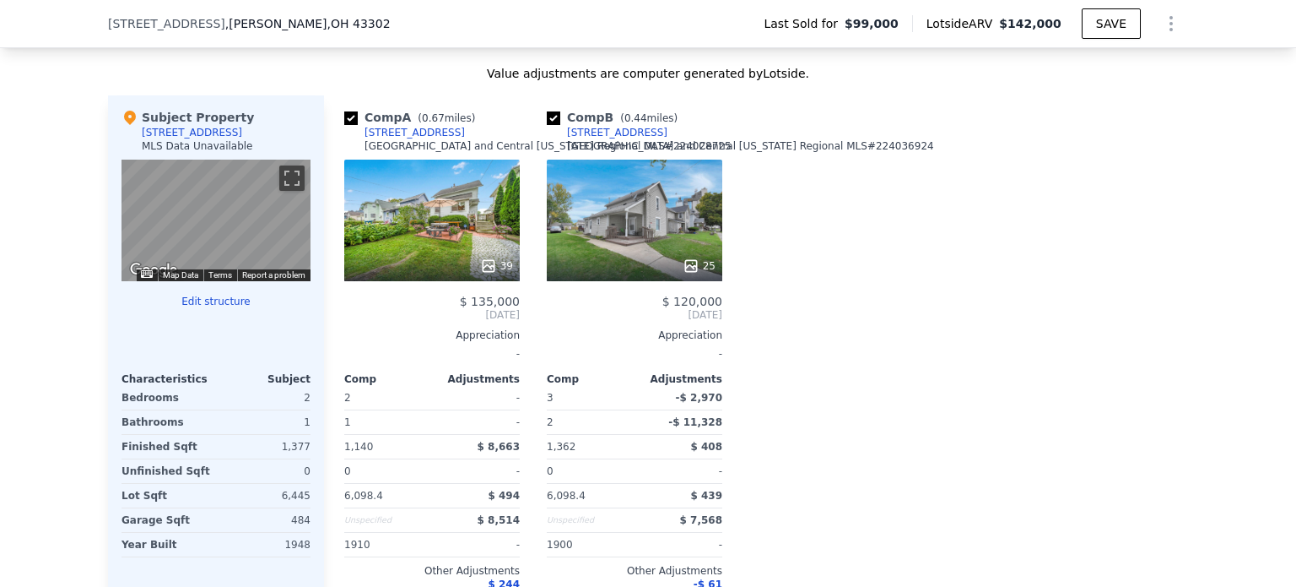
scroll to position [1681, 0]
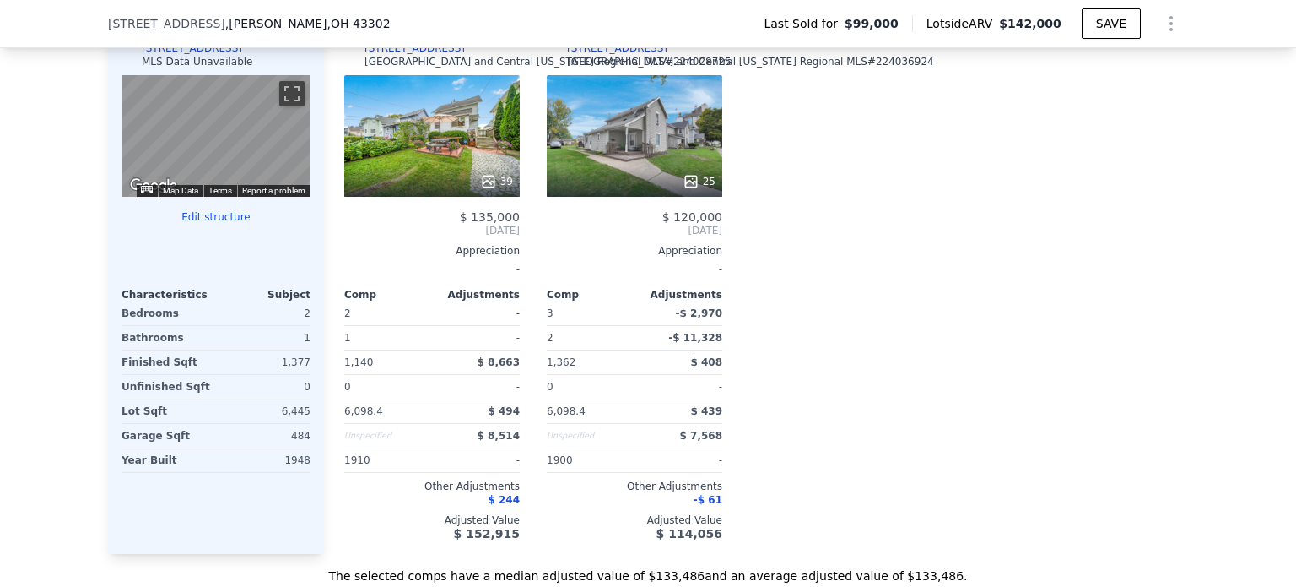
click at [446, 165] on div "39" at bounding box center [432, 136] width 176 height 122
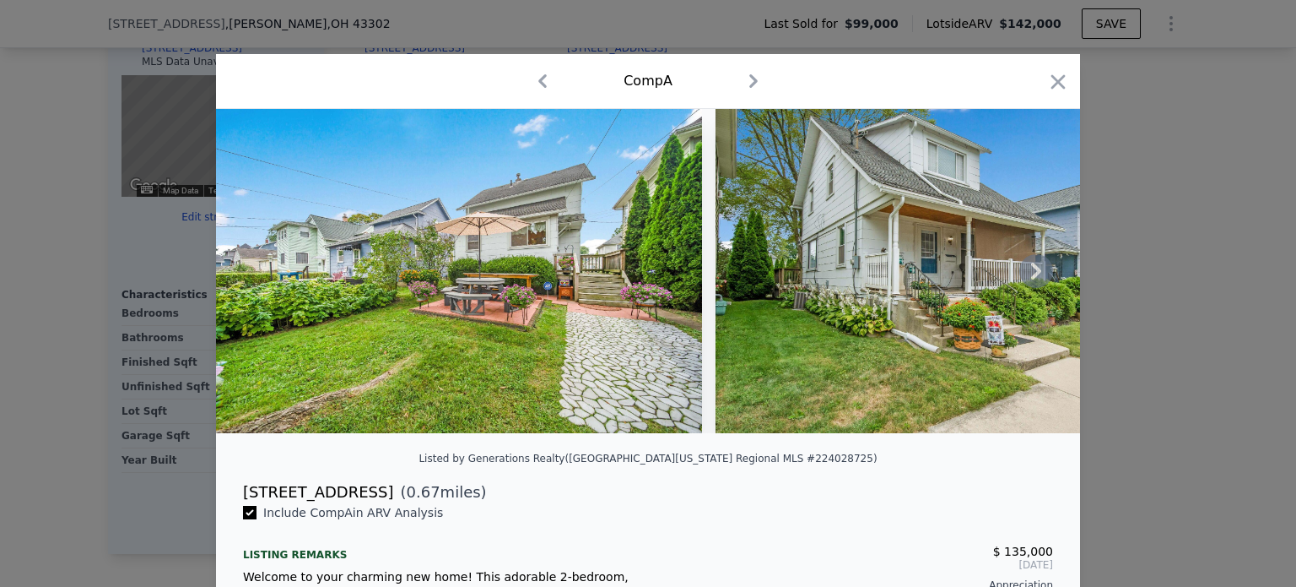
click at [1025, 277] on icon at bounding box center [1037, 271] width 34 height 34
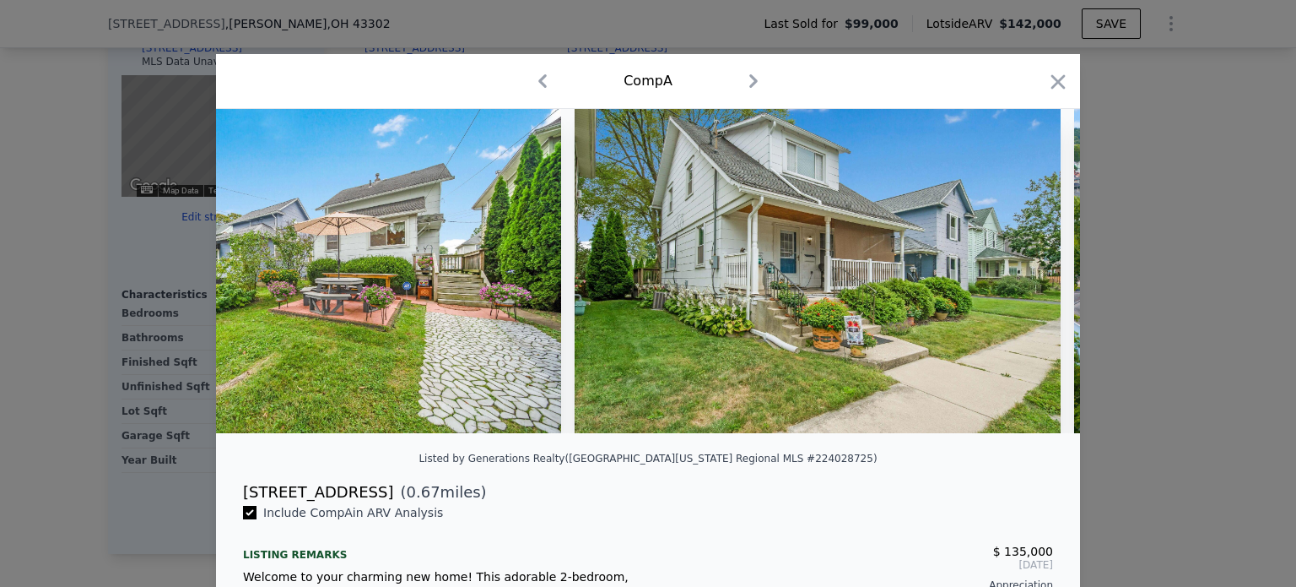
click at [1025, 277] on img at bounding box center [818, 271] width 486 height 324
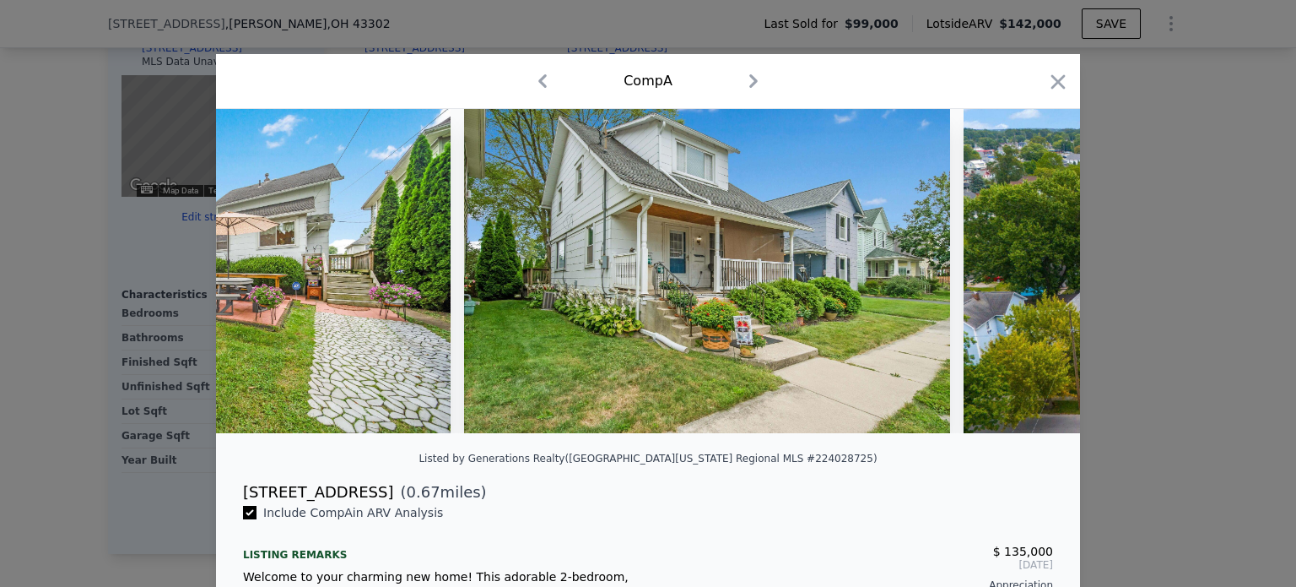
click at [1025, 277] on img at bounding box center [1252, 271] width 576 height 324
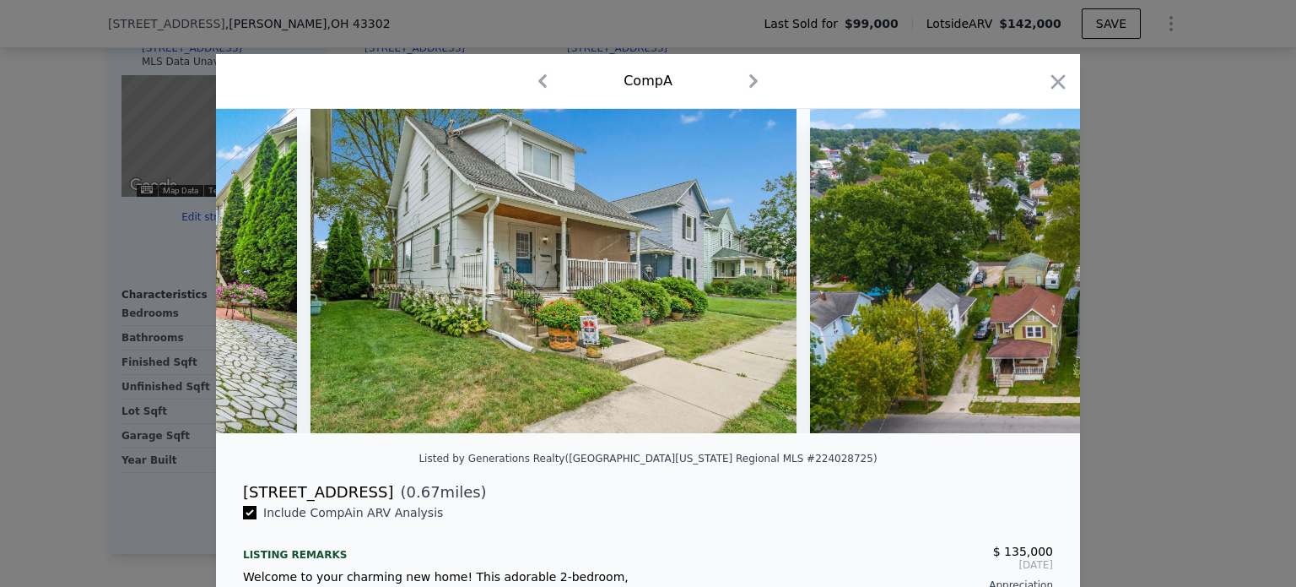
click at [1025, 277] on img at bounding box center [1098, 271] width 576 height 324
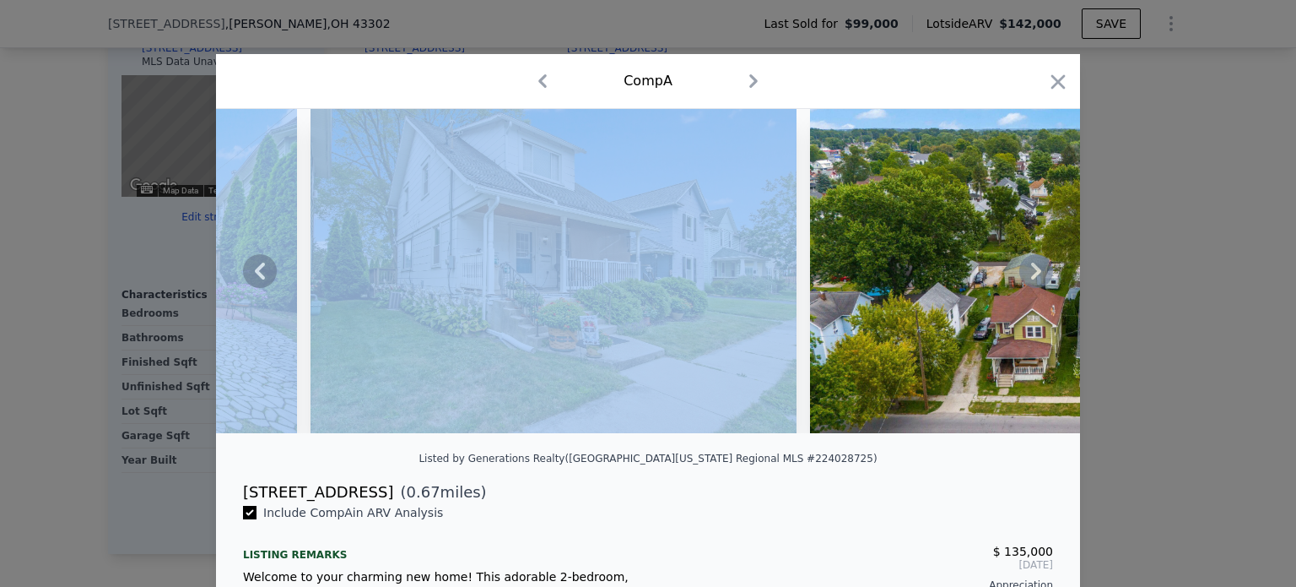
click at [1025, 277] on icon at bounding box center [1037, 271] width 34 height 34
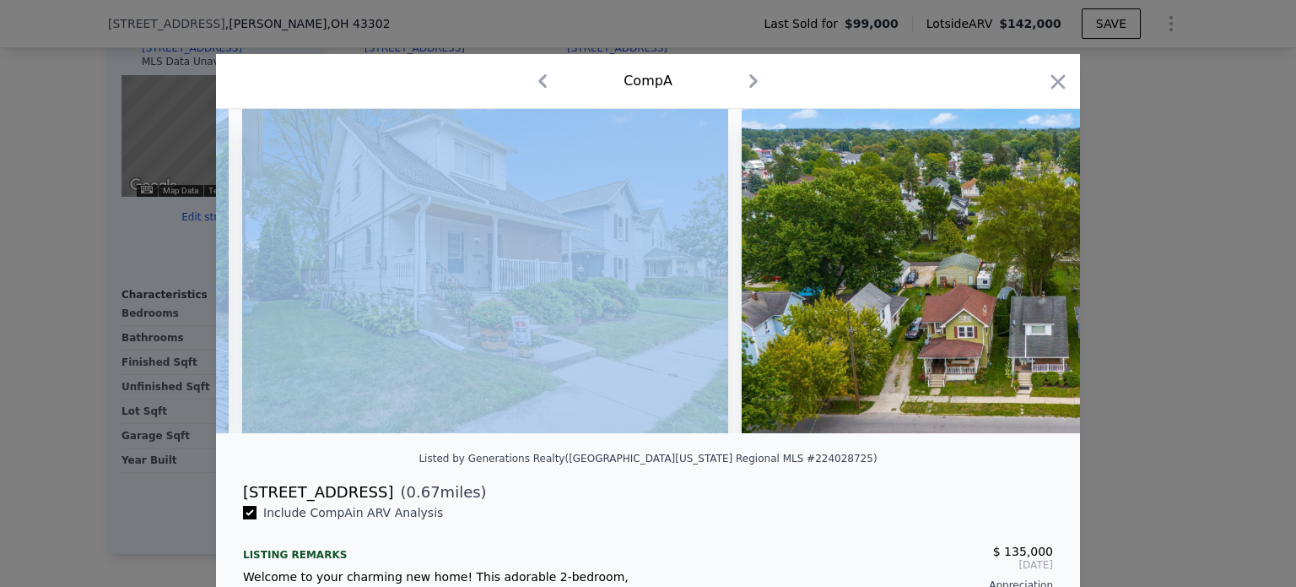
click at [1031, 273] on img at bounding box center [1030, 271] width 576 height 324
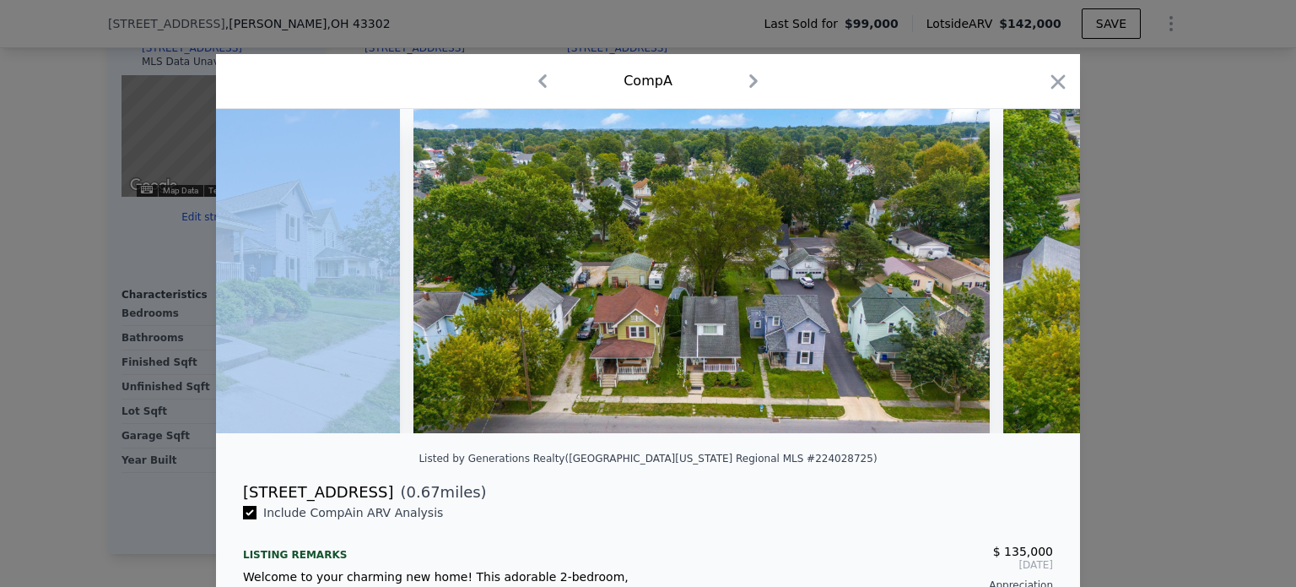
click at [1031, 273] on img at bounding box center [1291, 271] width 576 height 324
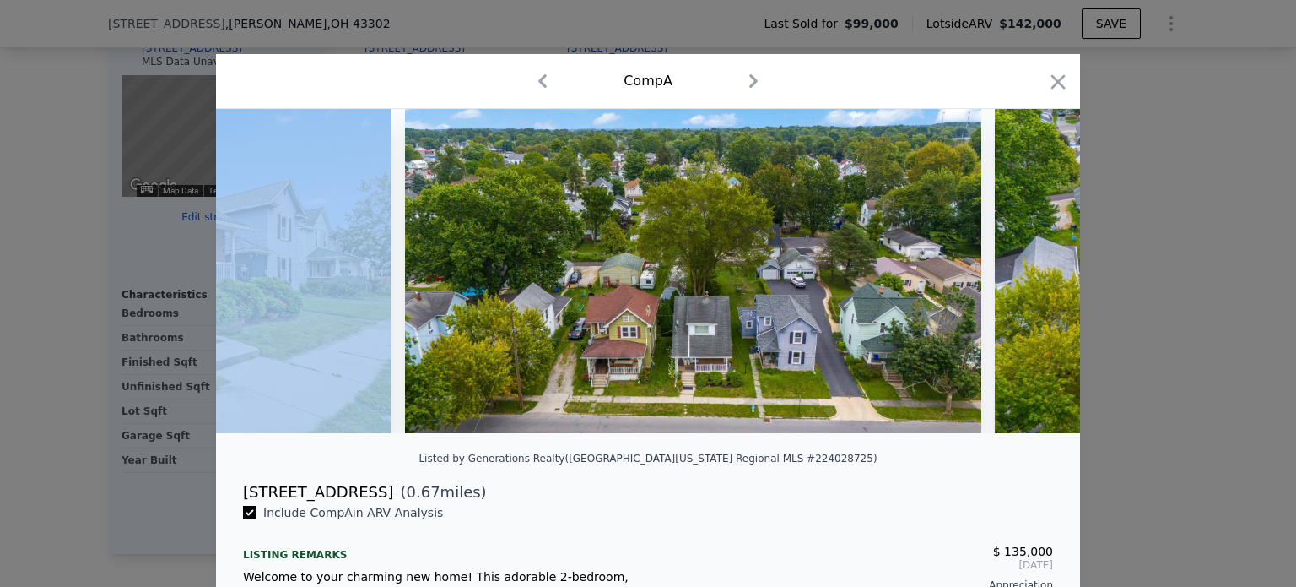
click at [1031, 273] on img at bounding box center [1283, 271] width 576 height 324
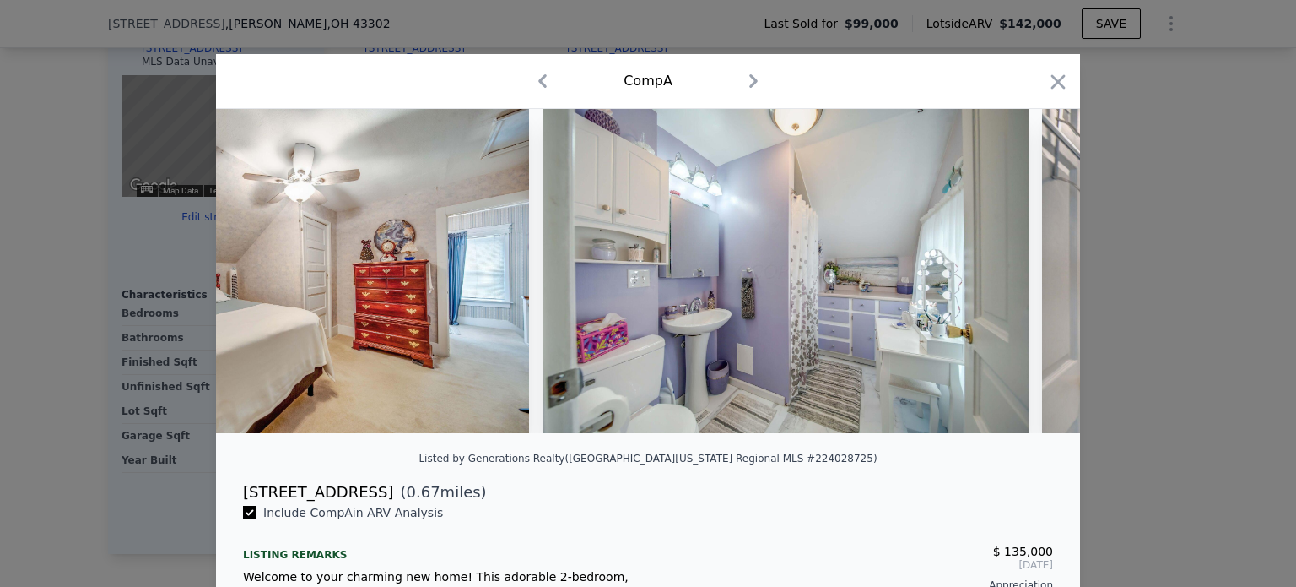
scroll to position [311, 0]
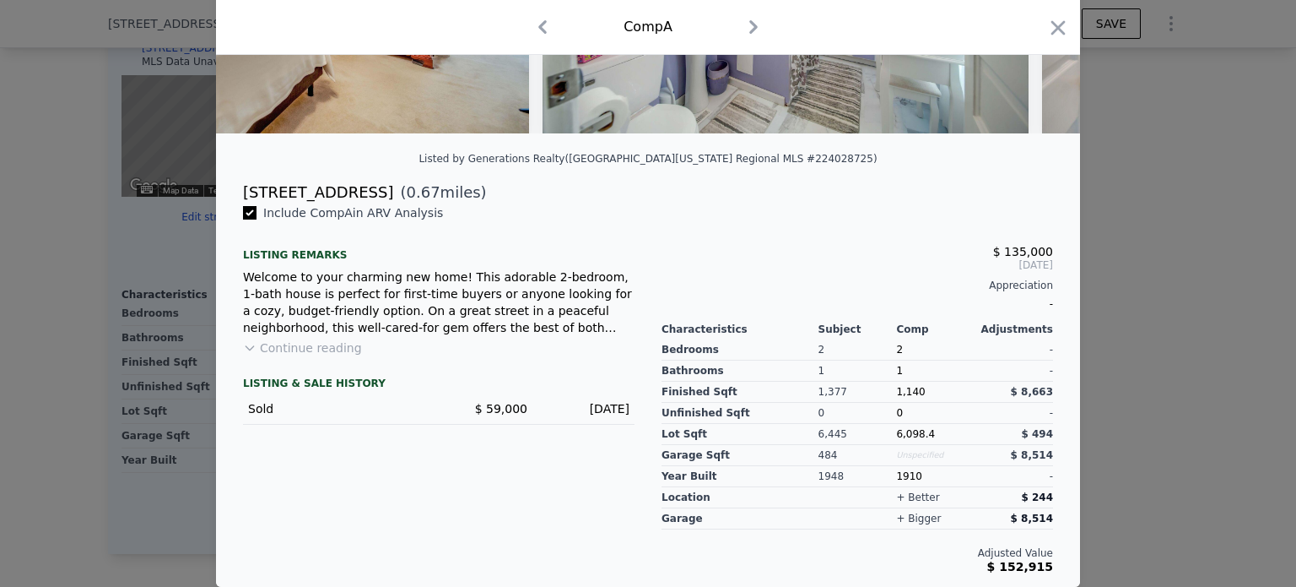
click at [1148, 385] on div at bounding box center [648, 293] width 1296 height 587
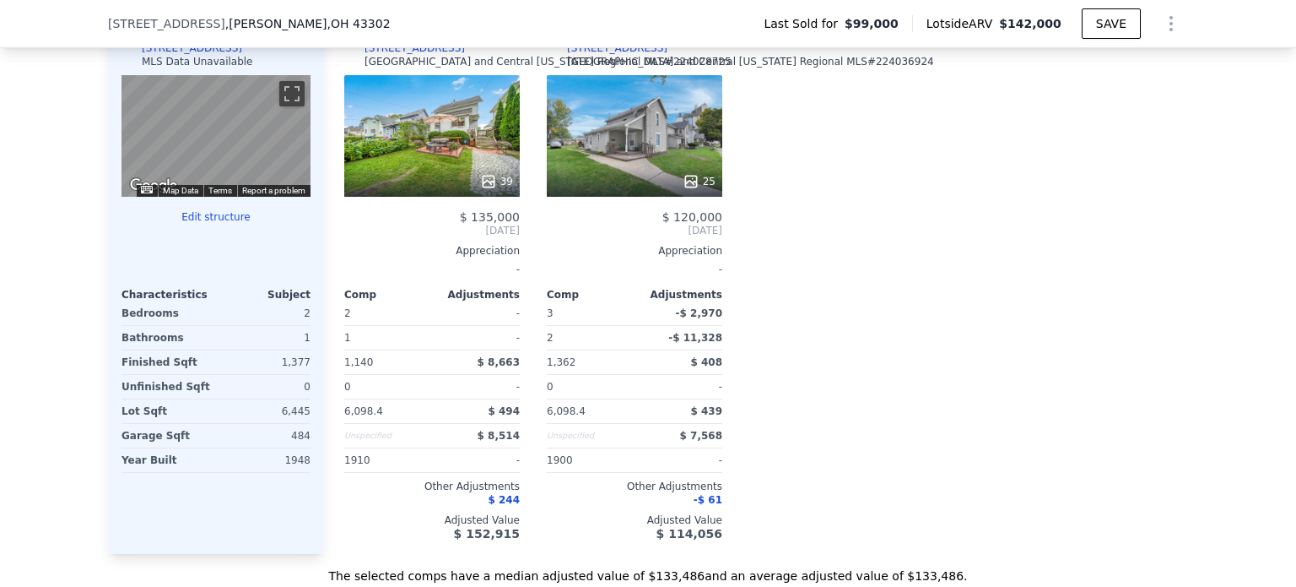
click at [691, 162] on div "25" at bounding box center [635, 136] width 176 height 122
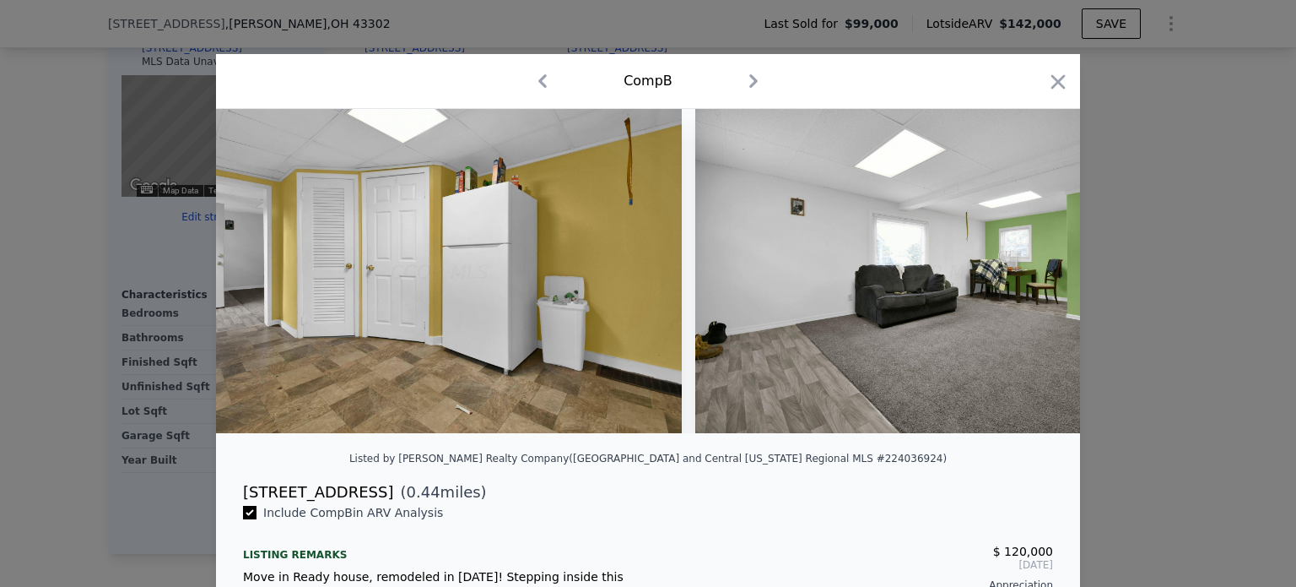
scroll to position [0, 5784]
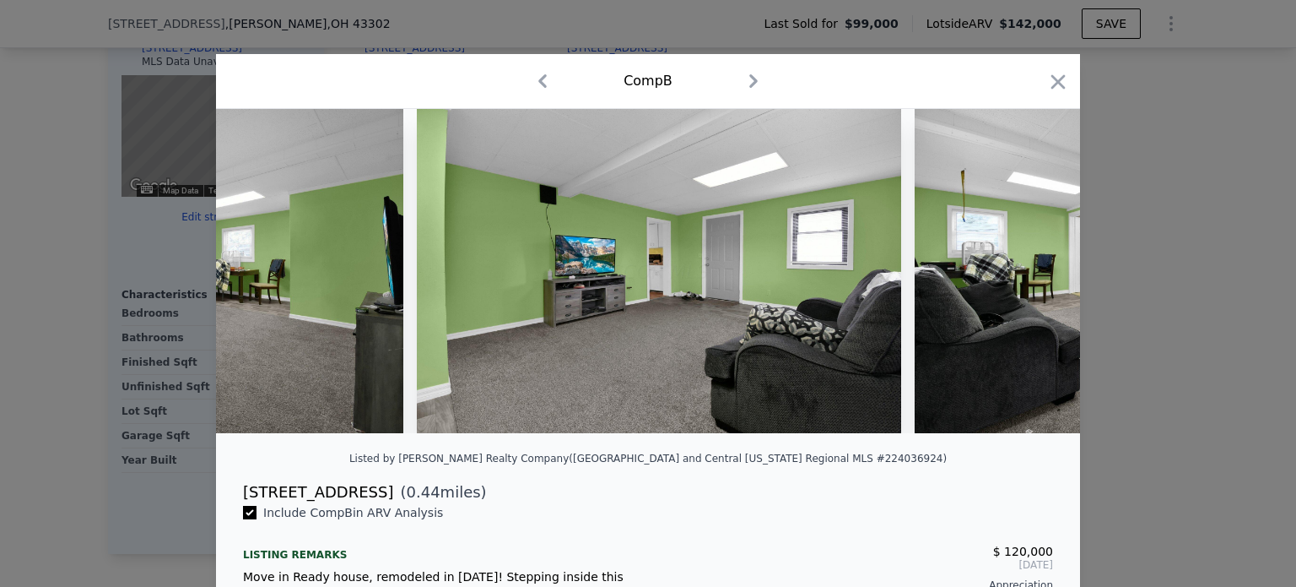
drag, startPoint x: 1196, startPoint y: 248, endPoint x: 787, endPoint y: 3, distance: 476.6
click at [1197, 247] on div at bounding box center [648, 293] width 1296 height 587
